Goal: Task Accomplishment & Management: Use online tool/utility

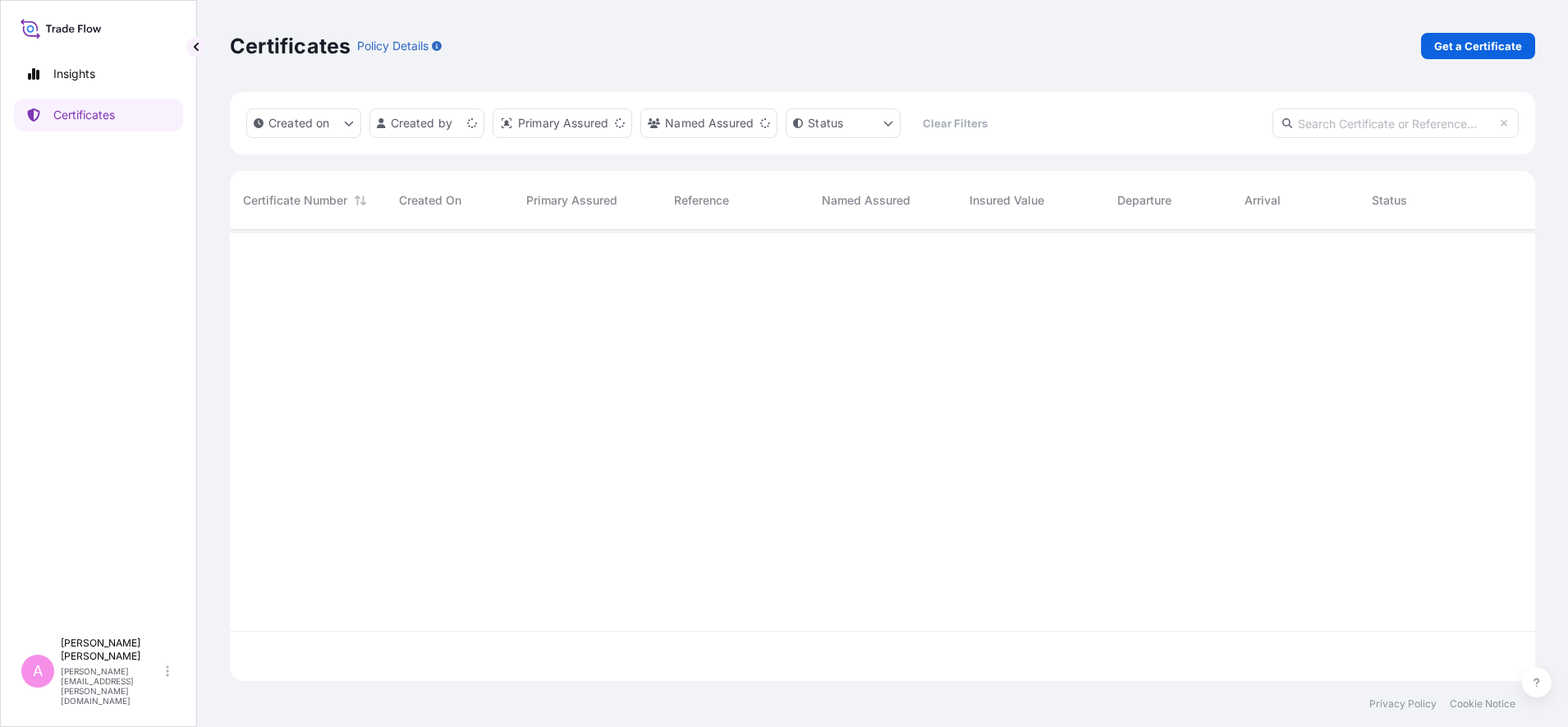
scroll to position [445, 1290]
click at [1314, 113] on input "text" at bounding box center [1395, 124] width 246 height 30
paste input "5013196942"
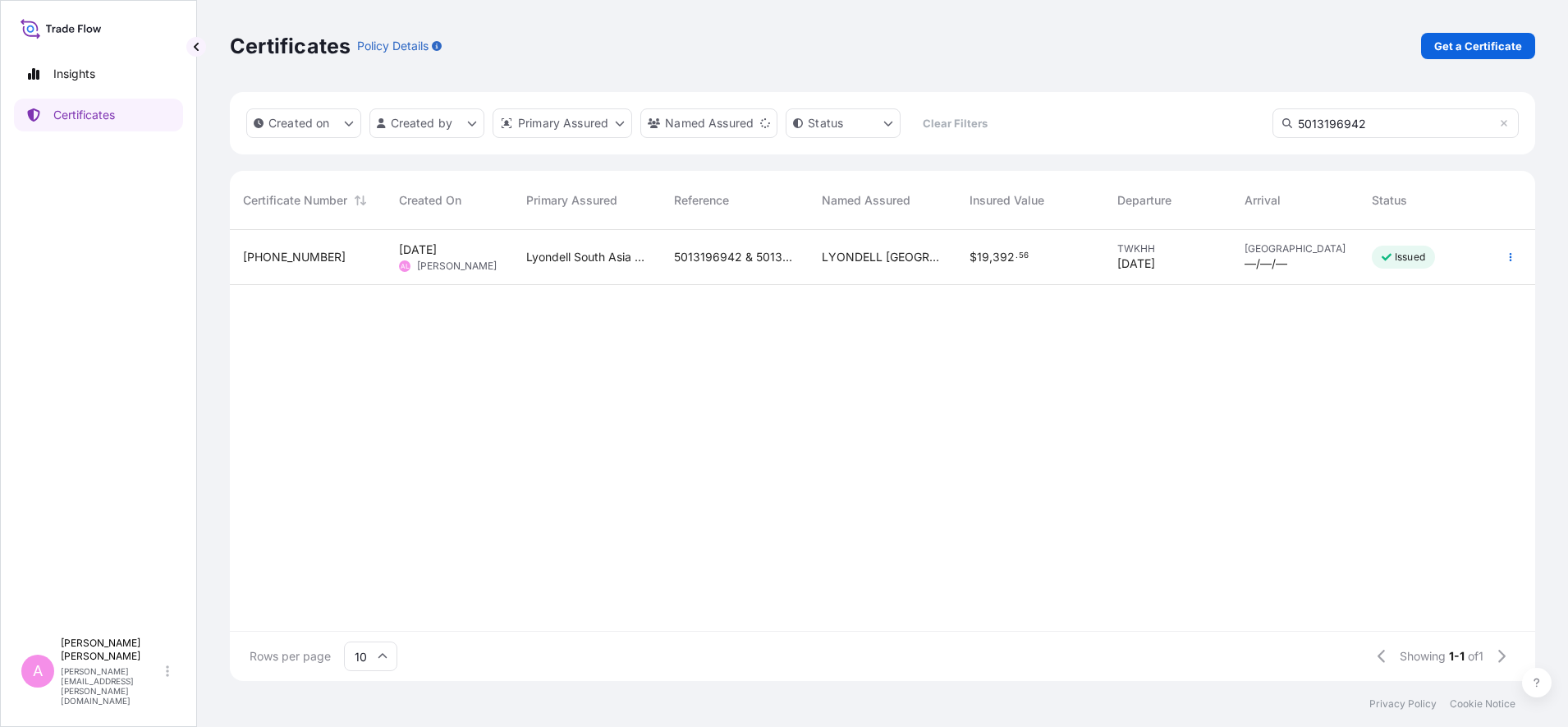
type input "5013196942"
click at [772, 259] on span "5013196942 & 5013196943" at bounding box center [735, 257] width 122 height 17
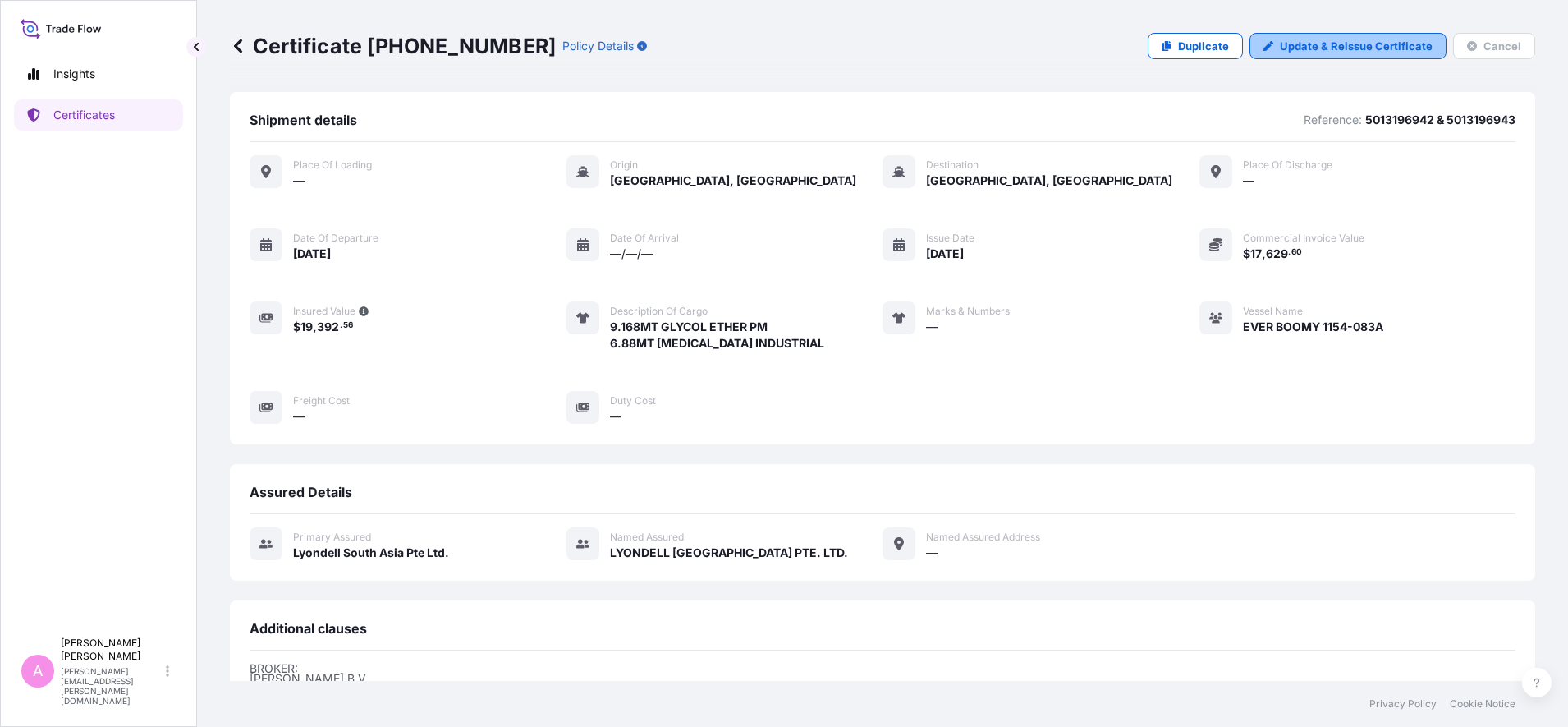
click at [1366, 41] on p "Update & Reissue Certificate" at bounding box center [1355, 46] width 153 height 17
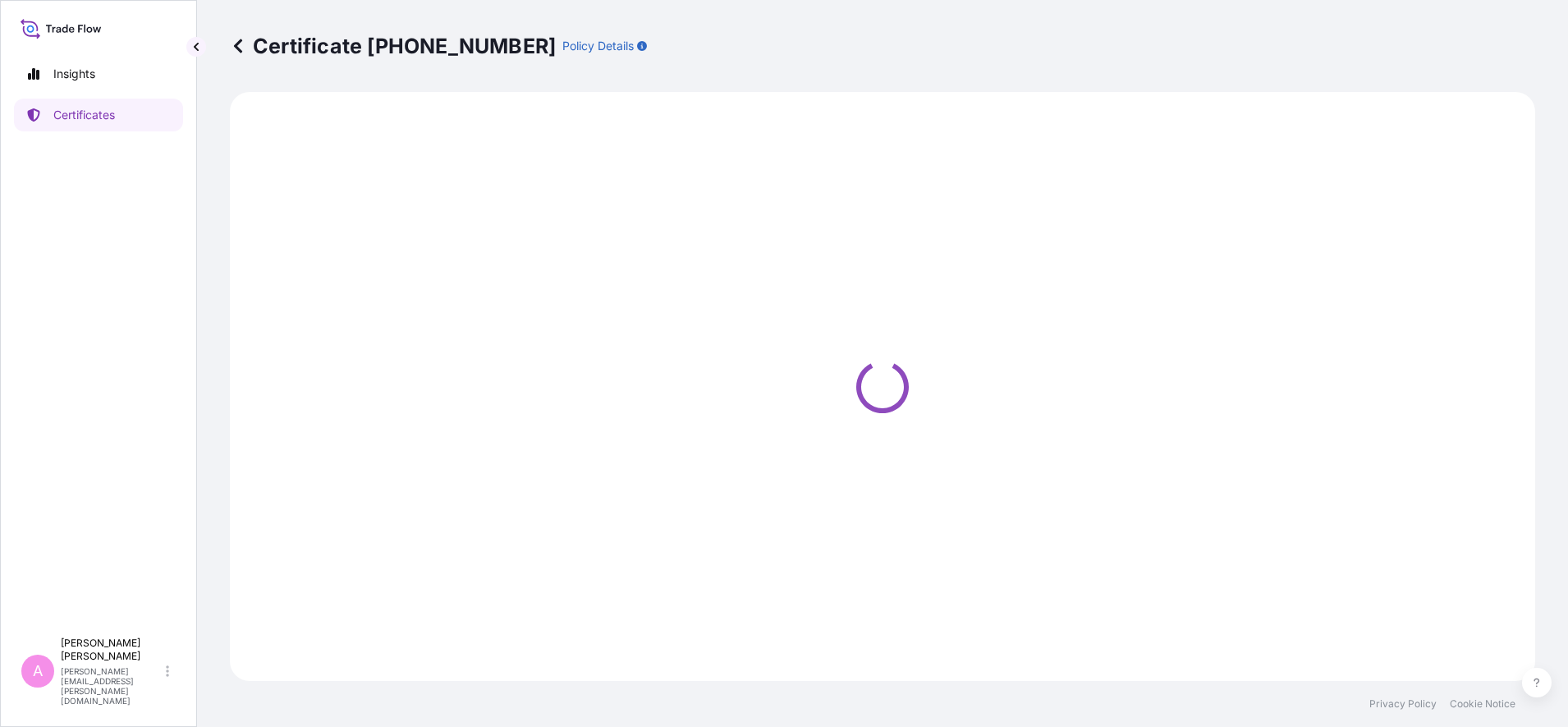
select select "Sea"
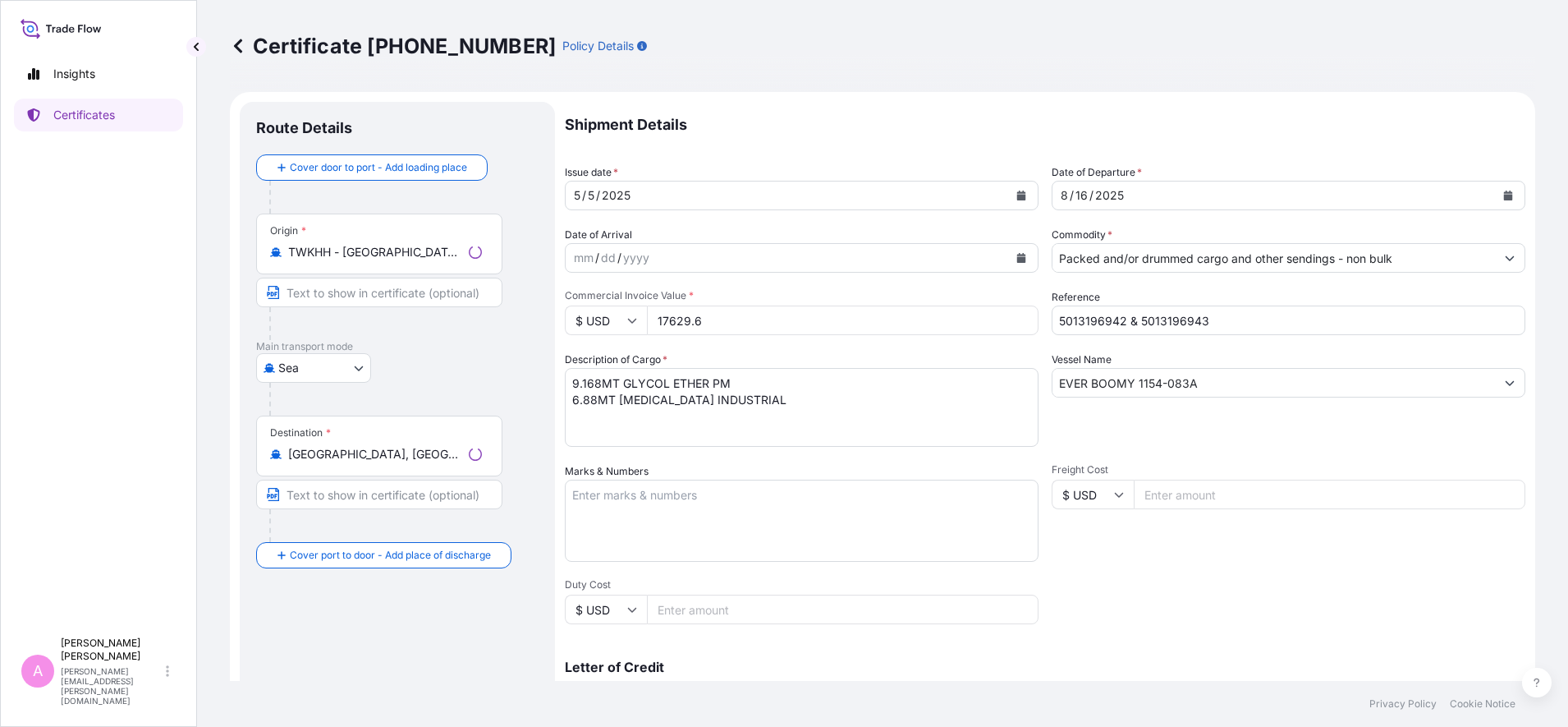
select select "32022"
click at [1504, 191] on icon "Calendar" at bounding box center [1508, 195] width 10 height 10
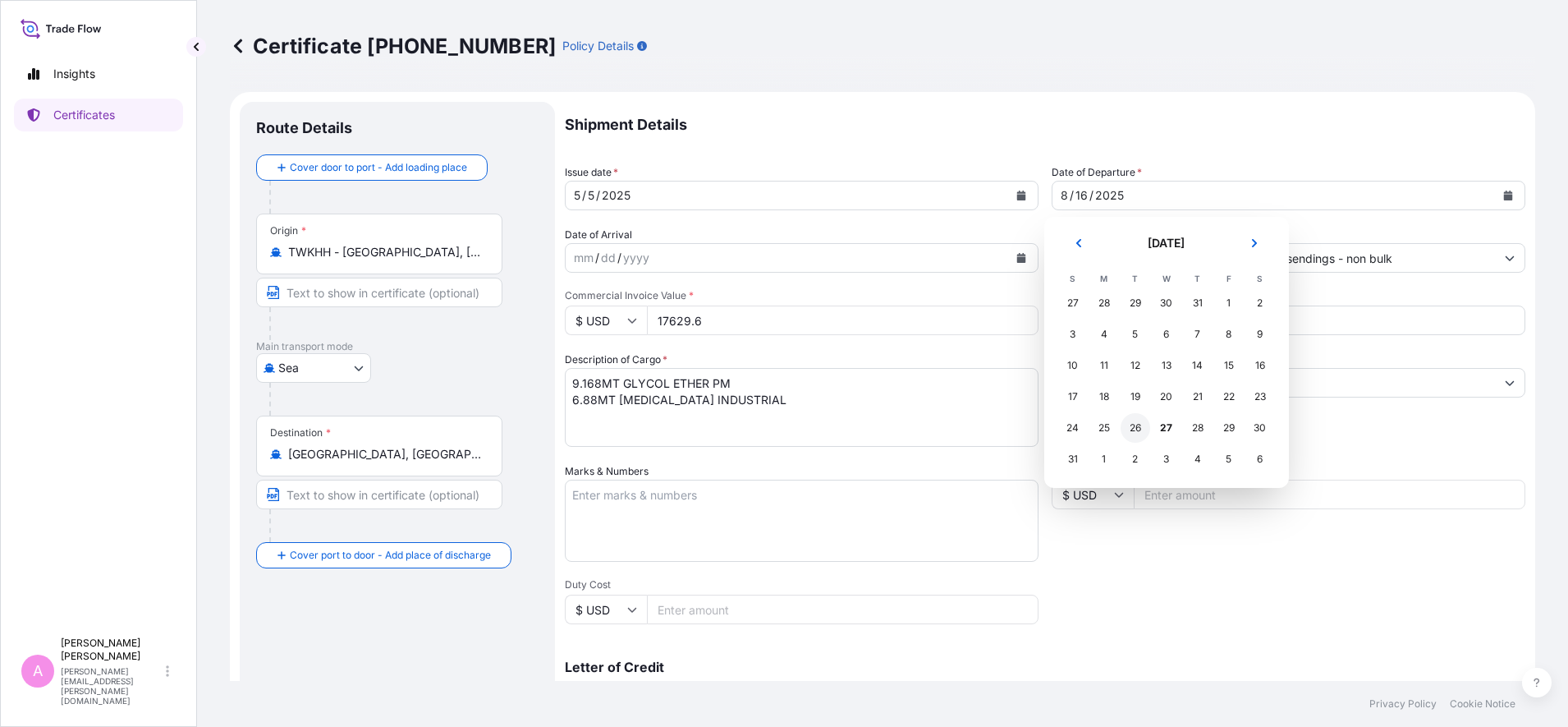
click at [1134, 430] on div "26" at bounding box center [1136, 428] width 30 height 30
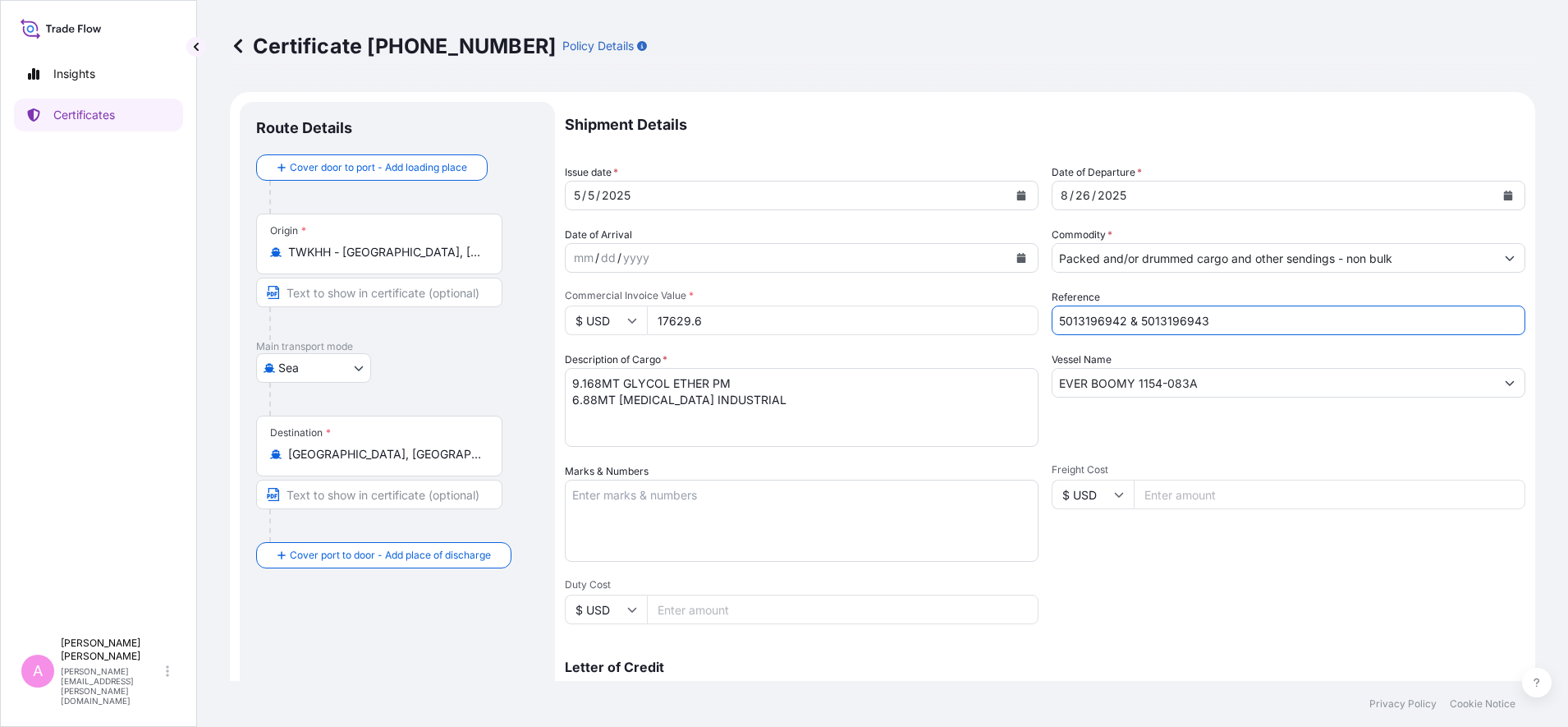
drag, startPoint x: 985, startPoint y: 280, endPoint x: 846, endPoint y: 259, distance: 140.6
click at [848, 256] on div "Shipment Details Issue date * [DATE] Date of Departure * [DATE] Date of Arrival…" at bounding box center [1044, 492] width 960 height 783
paste input "990767694"
drag, startPoint x: 1177, startPoint y: 308, endPoint x: 1181, endPoint y: 316, distance: 8.9
click at [1178, 308] on input "990767694 &" at bounding box center [1288, 320] width 474 height 30
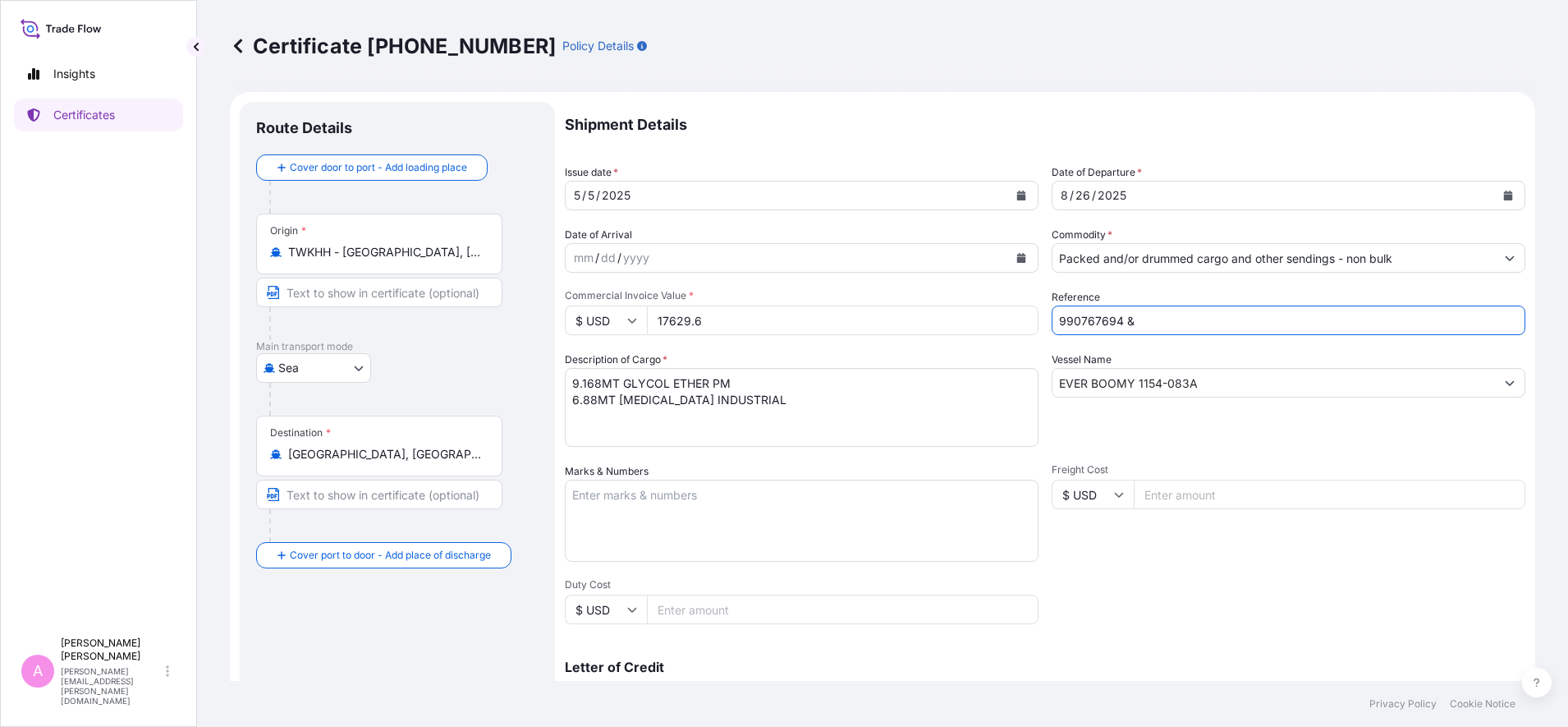
paste input "990767706"
type input "990767694 & 990767706"
drag, startPoint x: 1214, startPoint y: 391, endPoint x: 944, endPoint y: 341, distance: 274.6
click at [942, 341] on div "Shipment Details Issue date * [DATE] Date of Departure * [DATE] Date of Arrival…" at bounding box center [1044, 492] width 960 height 783
paste input "VERT 2039-010S"
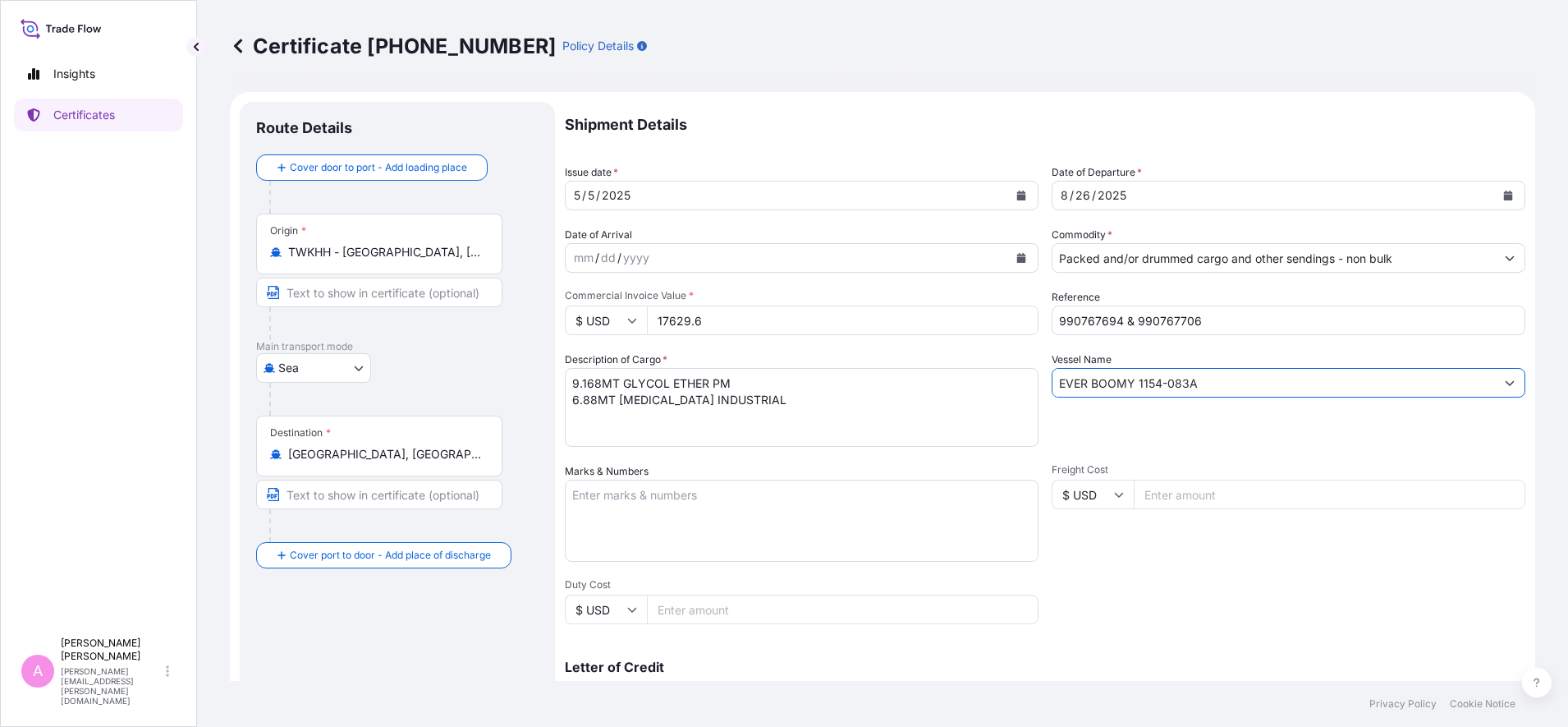
type input "EVER VERT 2039-010S"
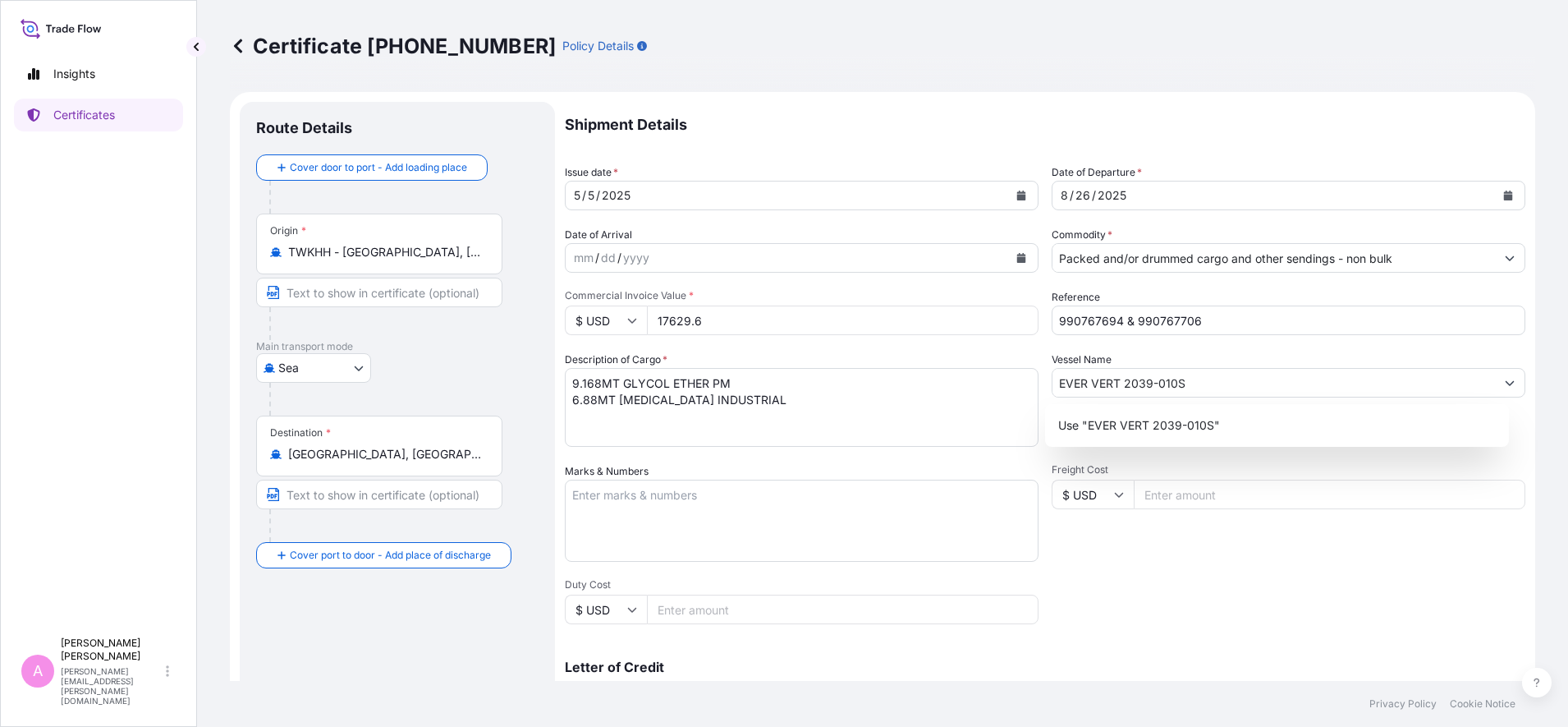
click at [1190, 573] on div "Shipment Details Issue date * [DATE] Date of Departure * [DATE] Date of Arrival…" at bounding box center [1044, 492] width 960 height 783
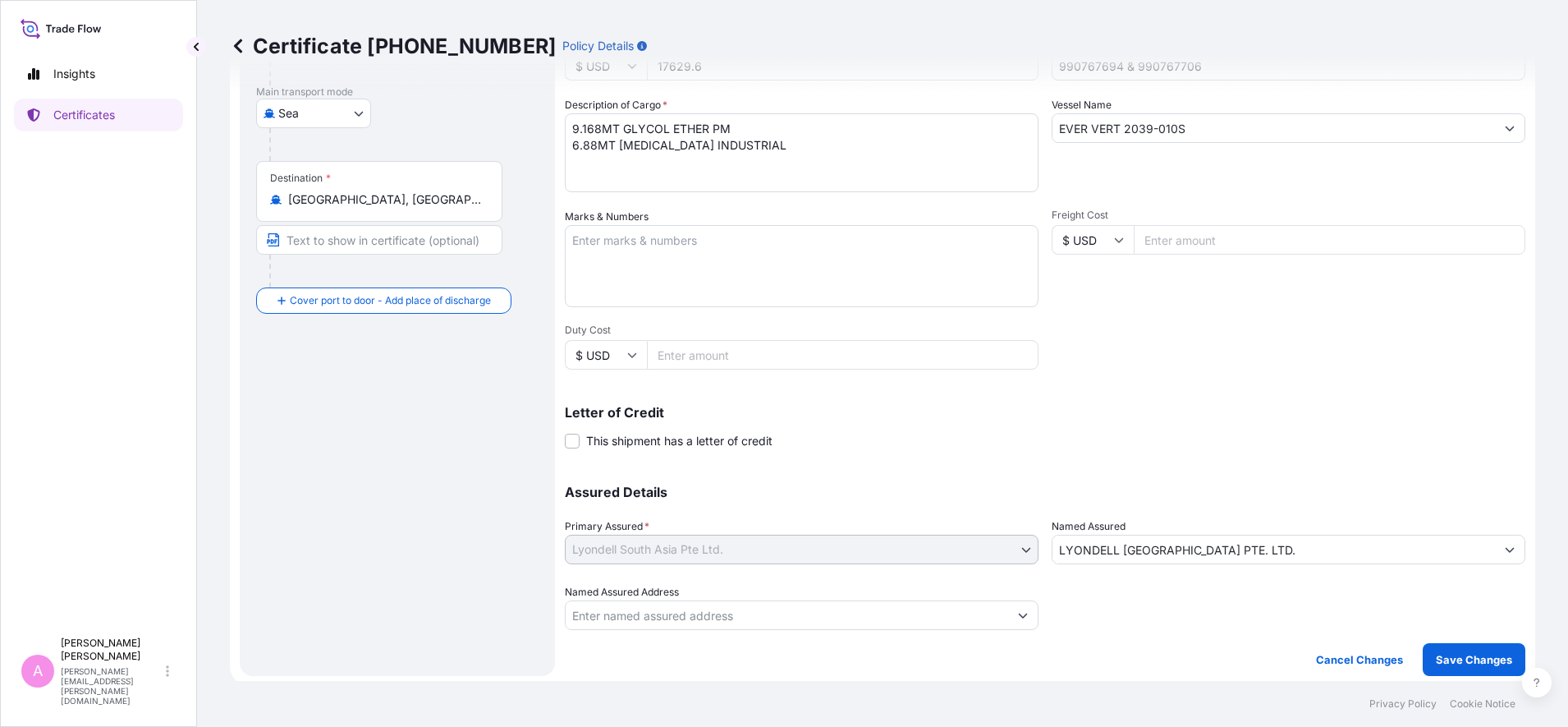
scroll to position [259, 0]
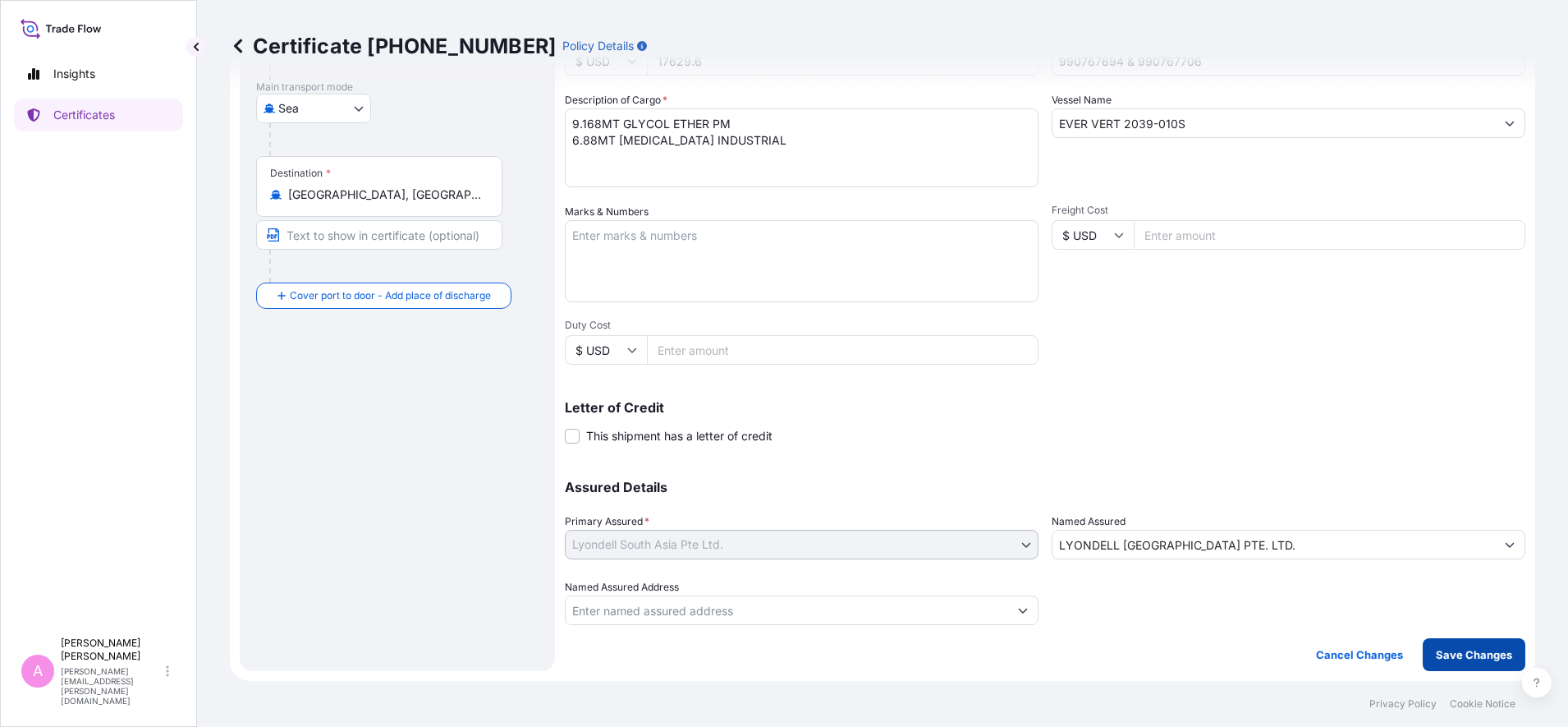
click at [1436, 660] on p "Save Changes" at bounding box center [1474, 655] width 77 height 17
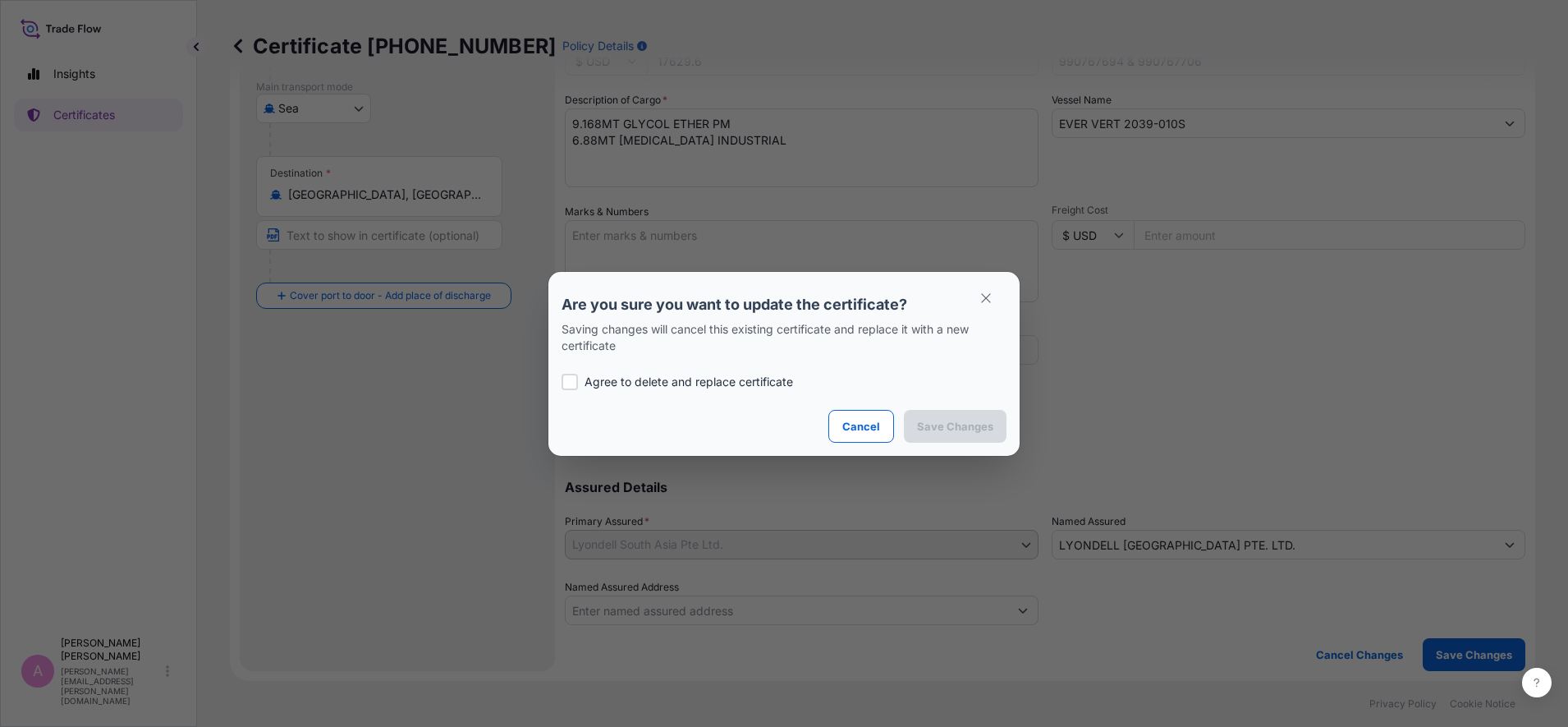
click at [638, 379] on p "Agree to delete and replace certificate" at bounding box center [689, 382] width 208 height 17
checkbox input "true"
click at [970, 437] on button "Save Changes" at bounding box center [955, 426] width 102 height 33
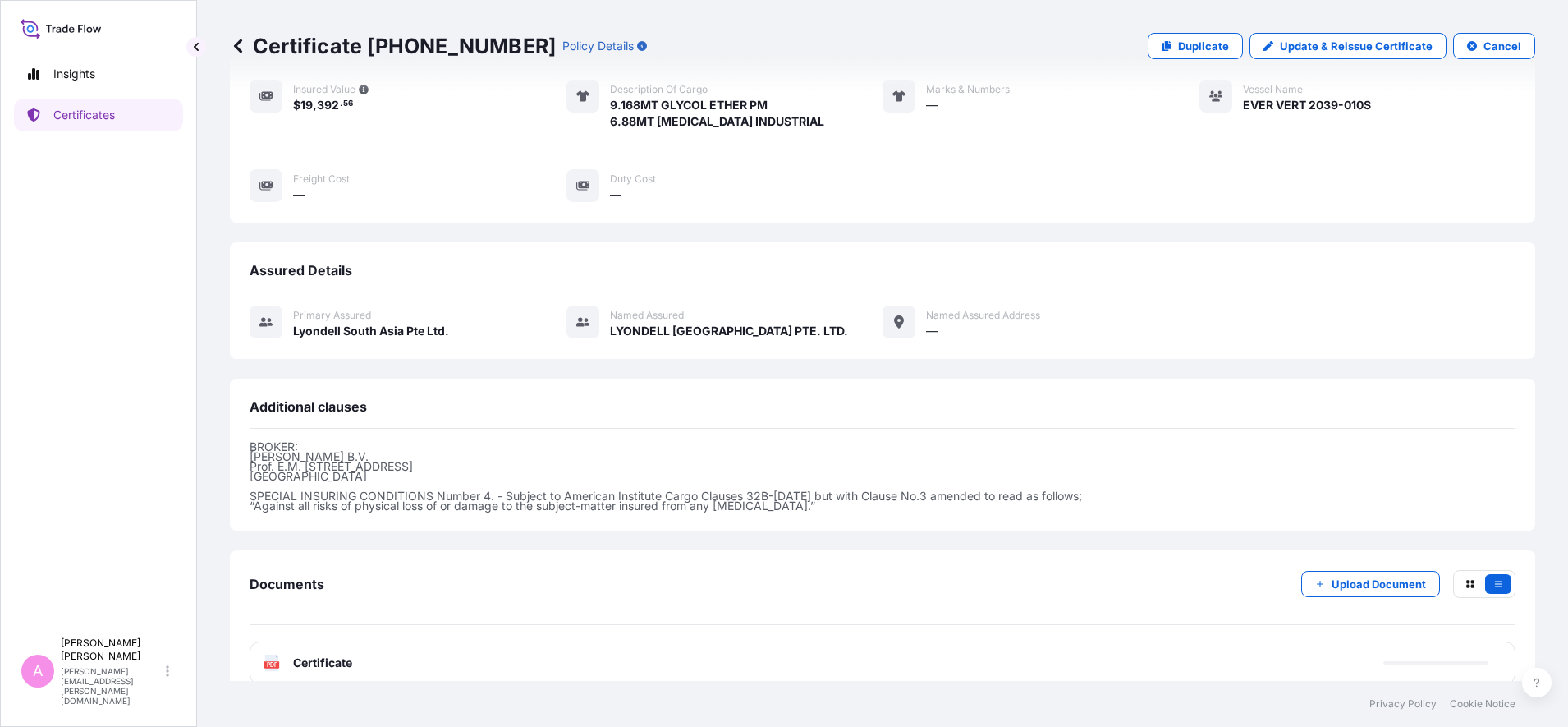
scroll to position [244, 0]
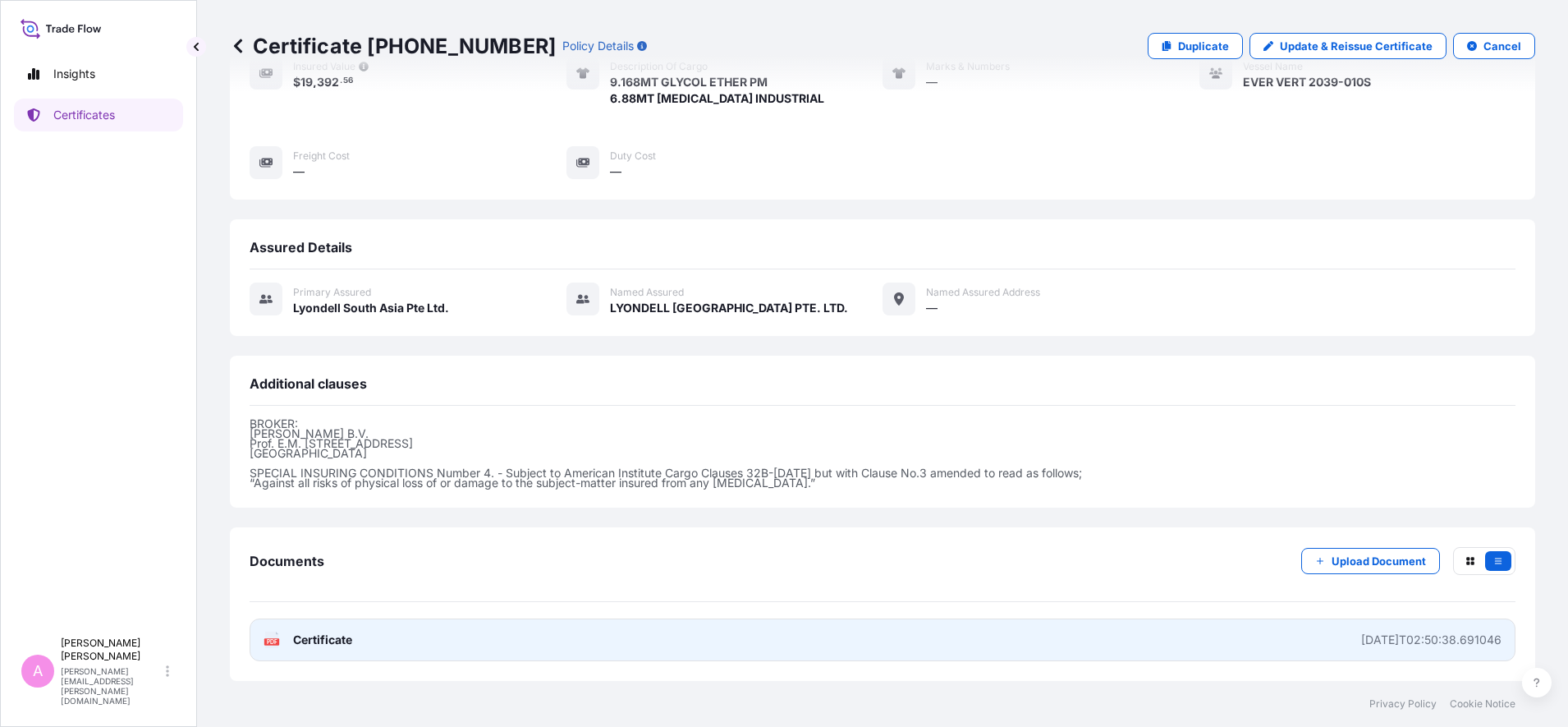
click at [268, 641] on text "PDF" at bounding box center [273, 641] width 11 height 6
